Goal: Task Accomplishment & Management: Complete application form

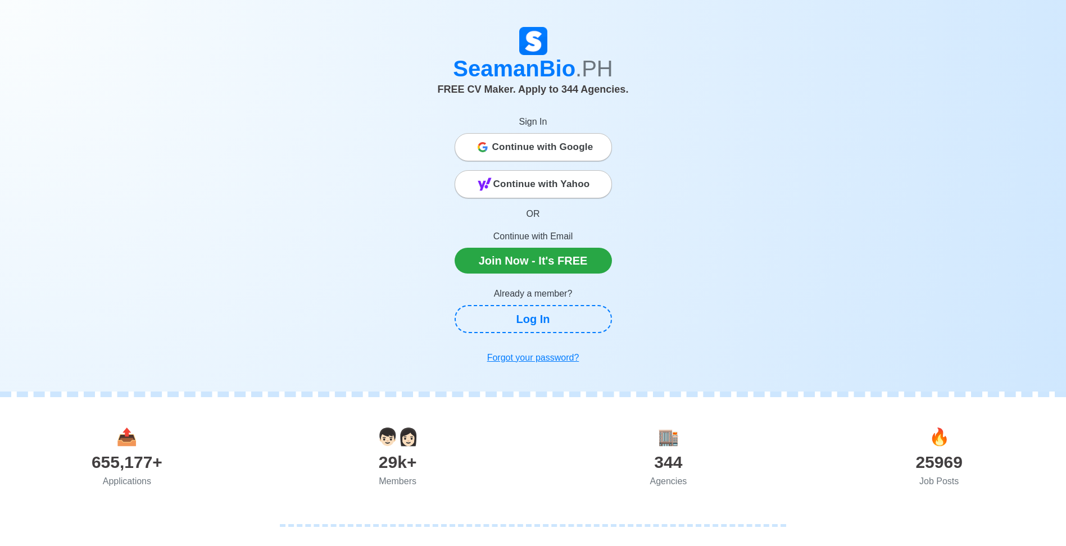
click at [529, 149] on span "Continue with Google" at bounding box center [542, 147] width 101 height 22
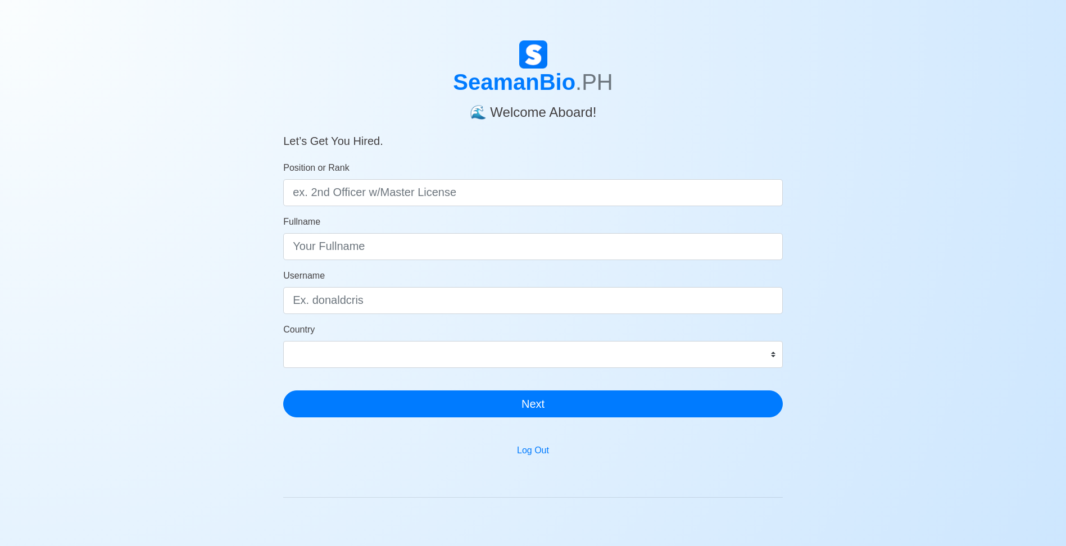
click at [508, 88] on h1 "SeamanBio .PH" at bounding box center [533, 82] width 500 height 27
